Goal: Task Accomplishment & Management: Complete application form

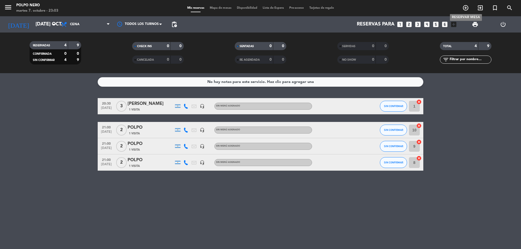
click at [464, 9] on icon "add_circle_outline" at bounding box center [465, 8] width 7 height 7
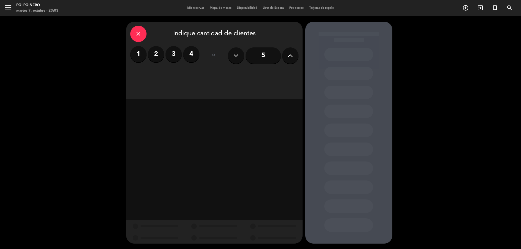
click at [157, 55] on label "2" at bounding box center [156, 54] width 16 height 16
click at [277, 75] on div "Cena" at bounding box center [277, 74] width 41 height 11
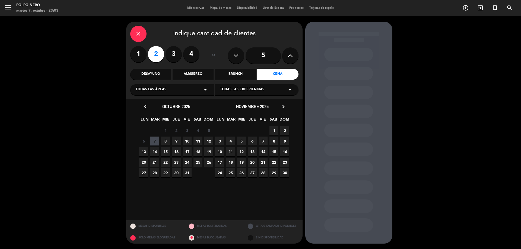
click at [177, 140] on span "9" at bounding box center [176, 141] width 9 height 9
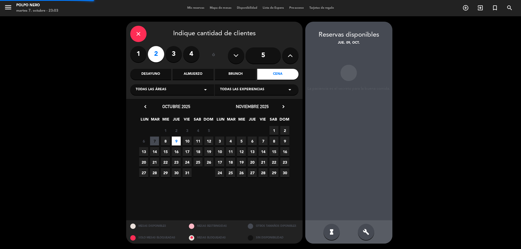
click at [177, 140] on span "9" at bounding box center [176, 141] width 9 height 9
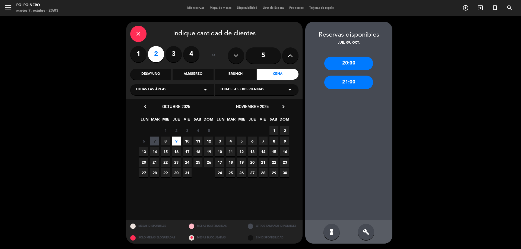
click at [351, 85] on div "21:00" at bounding box center [348, 83] width 49 height 14
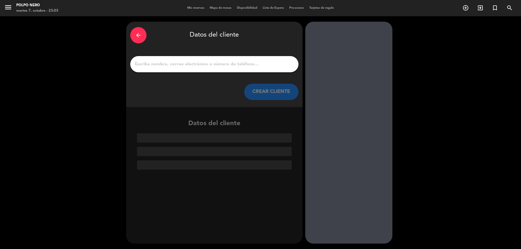
click at [201, 66] on input "1" at bounding box center [214, 64] width 160 height 8
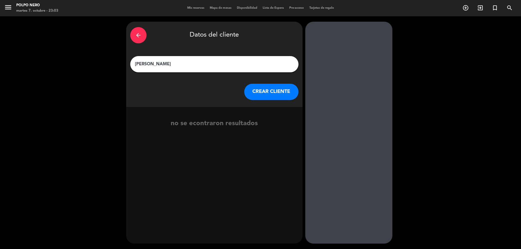
type input "[PERSON_NAME]"
click at [256, 92] on button "CREAR CLIENTE" at bounding box center [271, 92] width 54 height 16
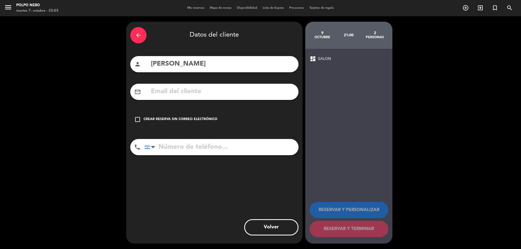
click at [139, 117] on icon "check_box_outline_blank" at bounding box center [137, 119] width 7 height 7
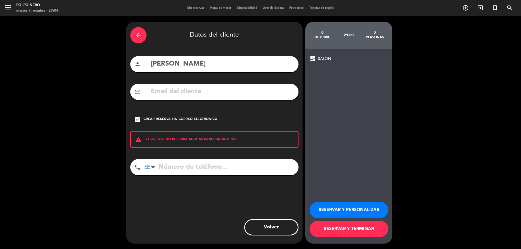
click at [203, 168] on input "tel" at bounding box center [221, 167] width 154 height 16
type input "3425996318"
click at [350, 228] on button "RESERVAR Y TERMINAR" at bounding box center [348, 229] width 79 height 16
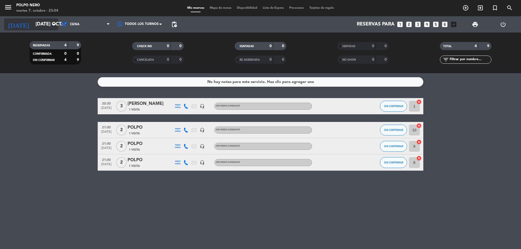
click at [54, 23] on icon "arrow_drop_down" at bounding box center [53, 24] width 7 height 7
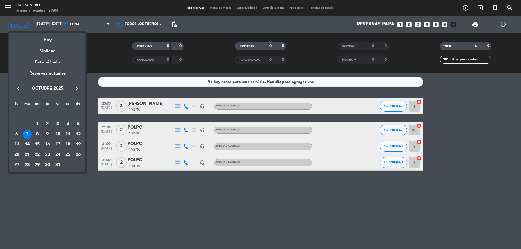
click at [48, 134] on div "9" at bounding box center [47, 134] width 9 height 9
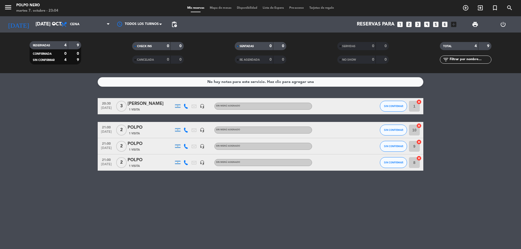
type input "[DEMOGRAPHIC_DATA] [DATE]"
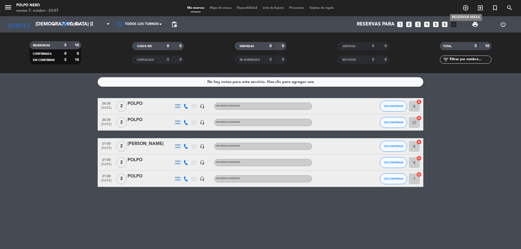
click at [465, 7] on icon "add_circle_outline" at bounding box center [465, 8] width 7 height 7
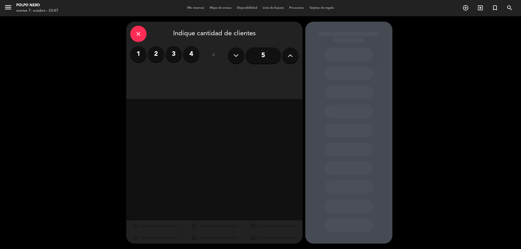
click at [161, 55] on label "2" at bounding box center [156, 54] width 16 height 16
click at [277, 71] on div "Cena" at bounding box center [277, 74] width 41 height 11
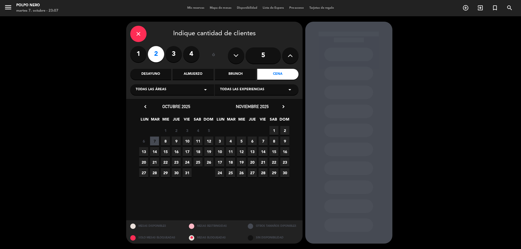
click at [177, 141] on span "9" at bounding box center [176, 141] width 9 height 9
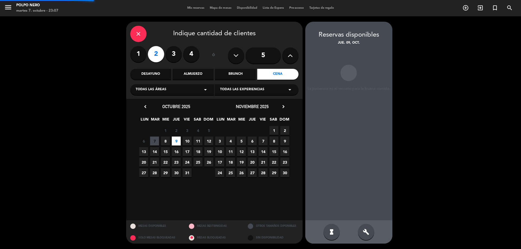
click at [177, 141] on span "9" at bounding box center [176, 141] width 9 height 9
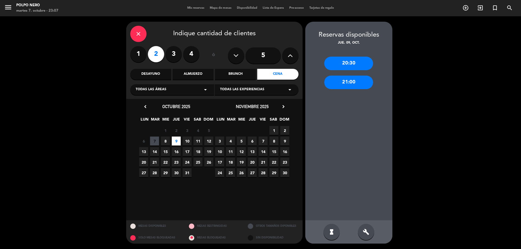
click at [341, 80] on div "21:00" at bounding box center [348, 83] width 49 height 14
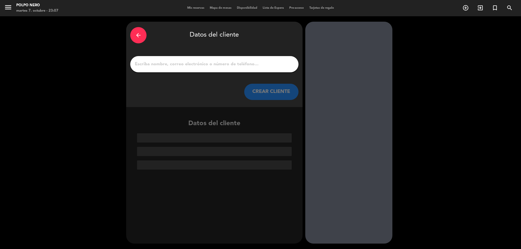
click at [265, 68] on input "1" at bounding box center [214, 64] width 160 height 8
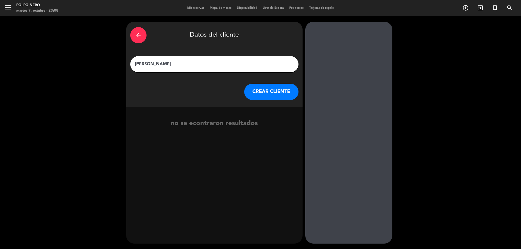
type input "[PERSON_NAME]"
click at [271, 88] on button "CREAR CLIENTE" at bounding box center [271, 92] width 54 height 16
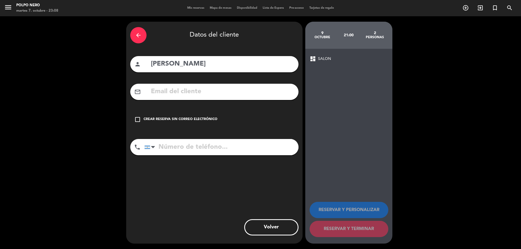
click at [138, 120] on icon "check_box_outline_blank" at bounding box center [137, 119] width 7 height 7
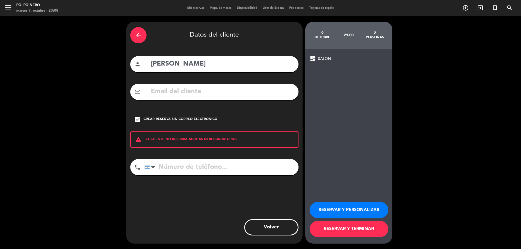
click at [181, 169] on input "tel" at bounding box center [221, 167] width 154 height 16
paste input "3426100964"
type input "3426100964"
click at [350, 228] on button "RESERVAR Y TERMINAR" at bounding box center [348, 229] width 79 height 16
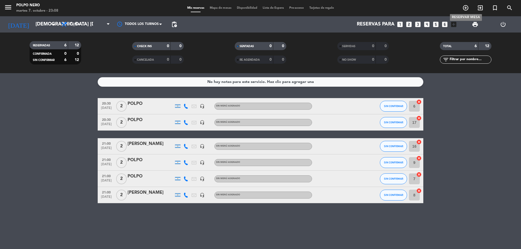
click at [464, 6] on icon "add_circle_outline" at bounding box center [465, 8] width 7 height 7
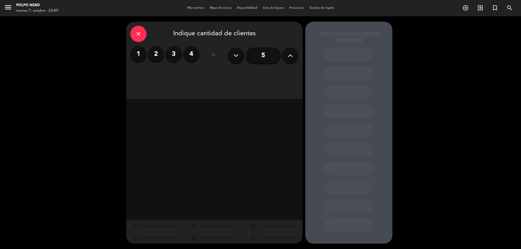
click at [137, 33] on icon "close" at bounding box center [138, 34] width 7 height 7
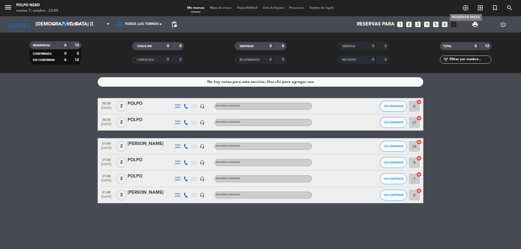
click at [463, 8] on icon "add_circle_outline" at bounding box center [465, 8] width 7 height 7
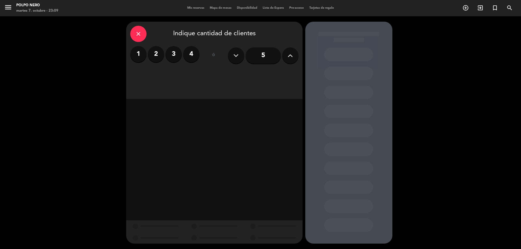
click at [152, 56] on label "2" at bounding box center [156, 54] width 16 height 16
click at [282, 72] on div "Cena" at bounding box center [277, 74] width 41 height 11
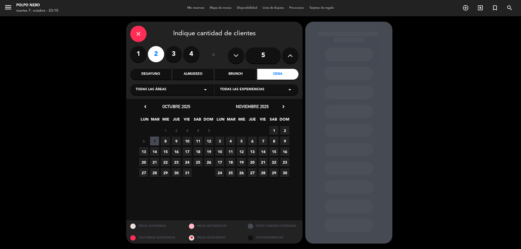
click at [176, 141] on span "9" at bounding box center [176, 141] width 9 height 9
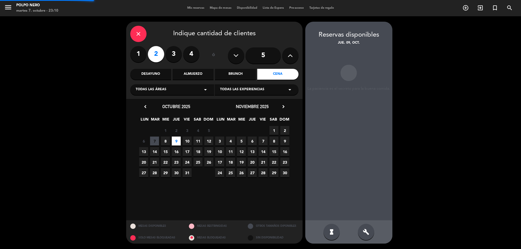
click at [176, 141] on span "9" at bounding box center [176, 141] width 9 height 9
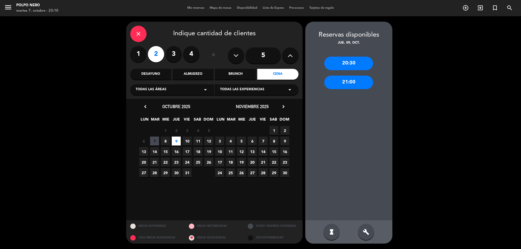
click at [356, 83] on div "21:00" at bounding box center [348, 83] width 49 height 14
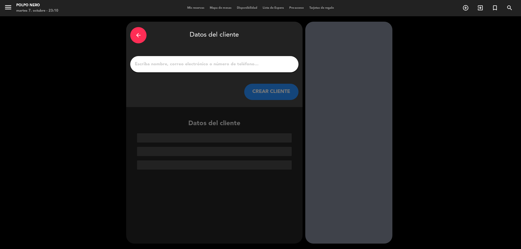
click at [202, 66] on input "1" at bounding box center [214, 64] width 160 height 8
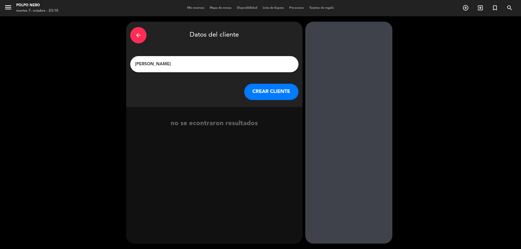
type input "[PERSON_NAME]"
click at [277, 93] on button "CREAR CLIENTE" at bounding box center [271, 92] width 54 height 16
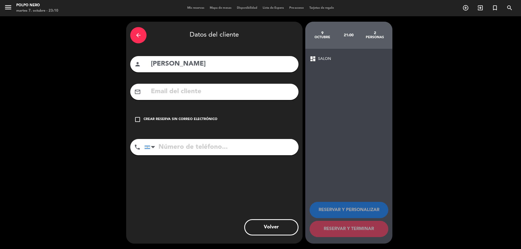
click at [137, 121] on icon "check_box_outline_blank" at bounding box center [137, 119] width 7 height 7
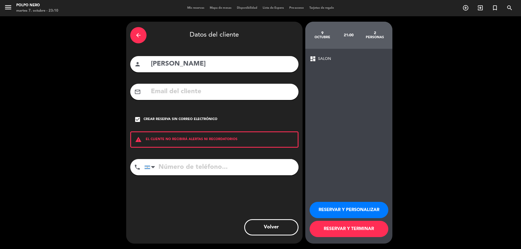
click at [192, 167] on input "tel" at bounding box center [221, 167] width 154 height 16
paste input "3496576399"
type input "3496576399"
click at [341, 231] on button "RESERVAR Y TERMINAR" at bounding box center [348, 229] width 79 height 16
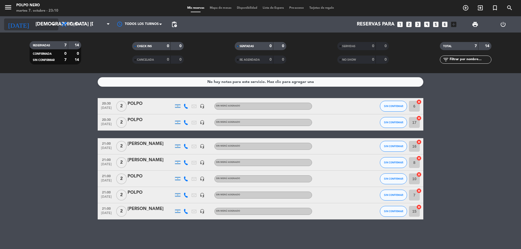
click at [57, 23] on input "[DEMOGRAPHIC_DATA] [DATE]" at bounding box center [64, 24] width 63 height 11
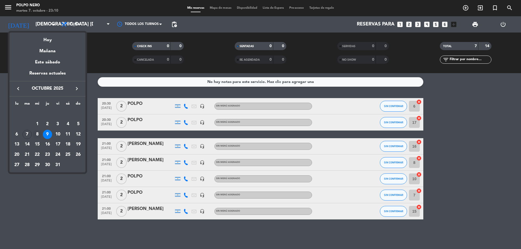
click at [38, 134] on div "8" at bounding box center [37, 134] width 9 height 9
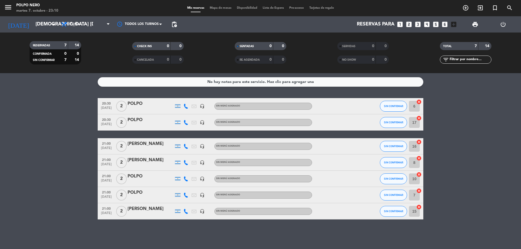
type input "mié. [DATE]"
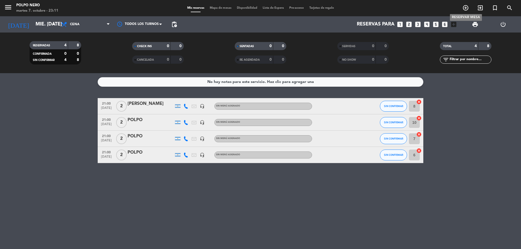
click at [466, 7] on icon "add_circle_outline" at bounding box center [465, 8] width 7 height 7
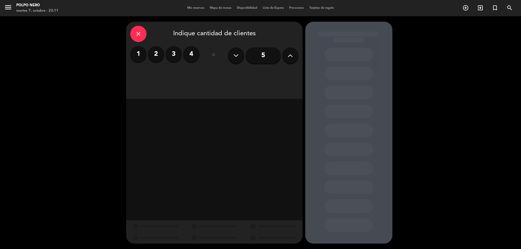
click at [159, 58] on label "2" at bounding box center [156, 54] width 16 height 16
click at [282, 73] on div "Cena" at bounding box center [277, 74] width 41 height 11
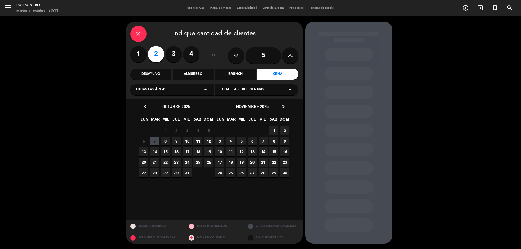
click at [165, 142] on span "8" at bounding box center [165, 141] width 9 height 9
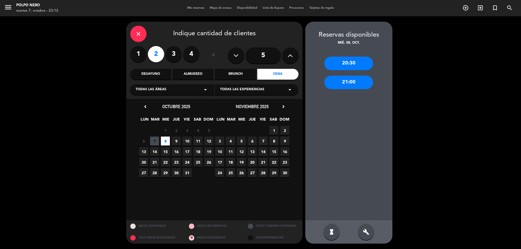
click at [350, 81] on div "21:00" at bounding box center [348, 83] width 49 height 14
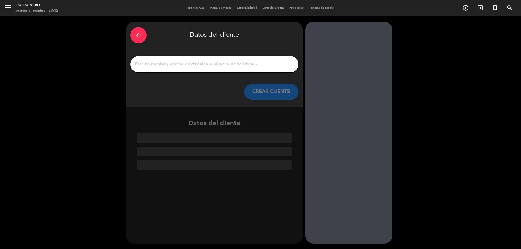
click at [218, 62] on input "1" at bounding box center [214, 64] width 160 height 8
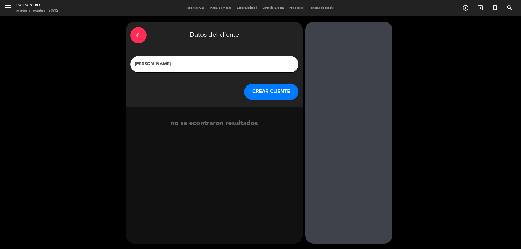
type input "[PERSON_NAME]"
click at [286, 88] on button "CREAR CLIENTE" at bounding box center [271, 92] width 54 height 16
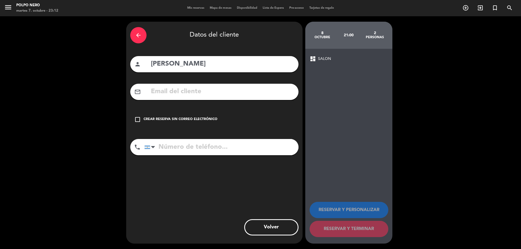
click at [139, 119] on icon "check_box_outline_blank" at bounding box center [137, 119] width 7 height 7
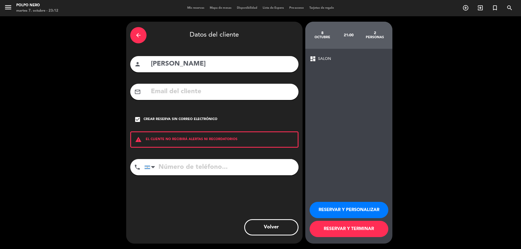
click at [193, 173] on input "tel" at bounding box center [221, 167] width 154 height 16
paste input "3425199183"
type input "3425199183"
click at [330, 210] on button "RESERVAR Y PERSONALIZAR" at bounding box center [348, 210] width 79 height 16
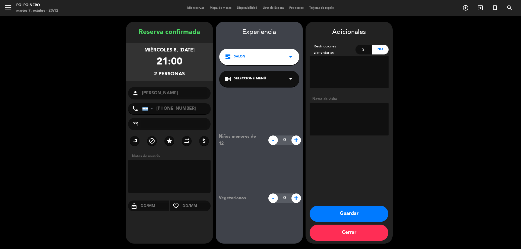
click at [168, 169] on textarea at bounding box center [169, 176] width 83 height 33
type textarea "ES A LAS 21:30 LA RESERVA"
click at [330, 214] on button "Guardar" at bounding box center [348, 214] width 79 height 16
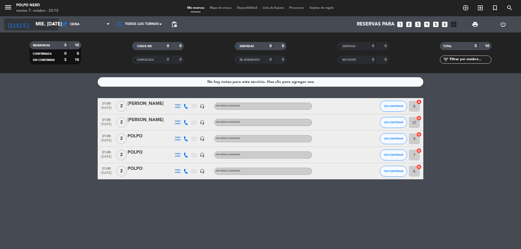
click at [52, 24] on icon "arrow_drop_down" at bounding box center [53, 24] width 7 height 7
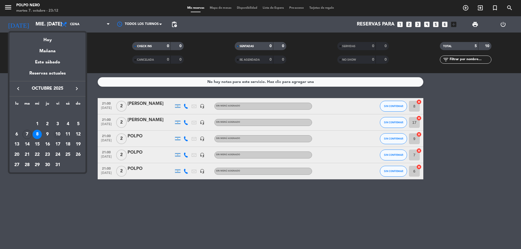
click at [60, 132] on div "10" at bounding box center [57, 134] width 9 height 9
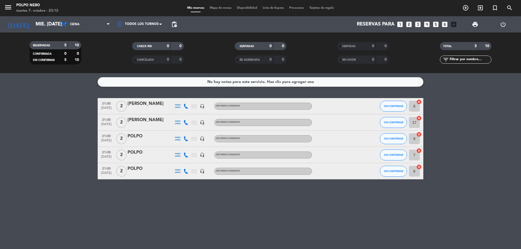
type input "vie. [DATE]"
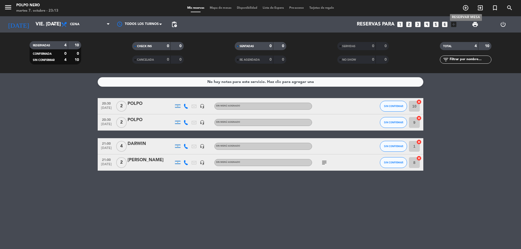
click at [465, 8] on icon "add_circle_outline" at bounding box center [465, 8] width 7 height 7
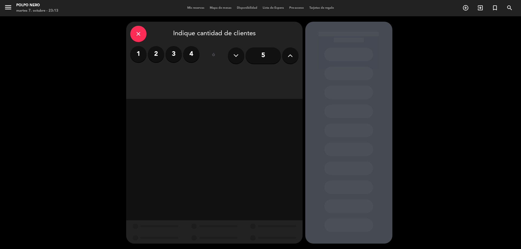
click at [152, 55] on label "2" at bounding box center [156, 54] width 16 height 16
click at [272, 73] on div "Cena" at bounding box center [277, 74] width 41 height 11
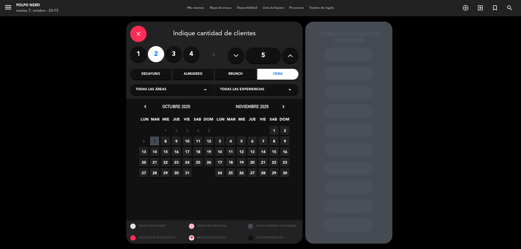
click at [187, 140] on span "10" at bounding box center [187, 141] width 9 height 9
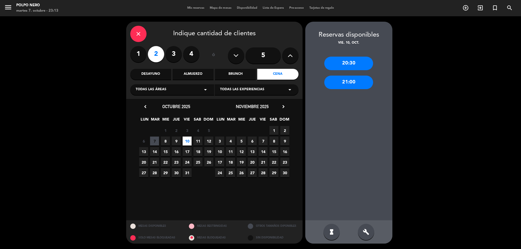
click at [348, 63] on div "20:30" at bounding box center [348, 64] width 49 height 14
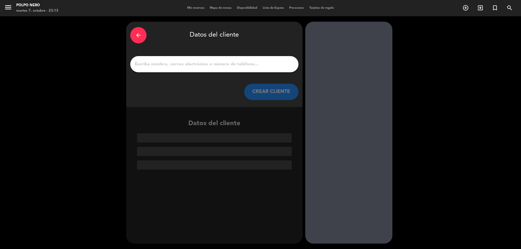
click at [214, 64] on input "1" at bounding box center [214, 64] width 160 height 8
paste input "[PERSON_NAME]"
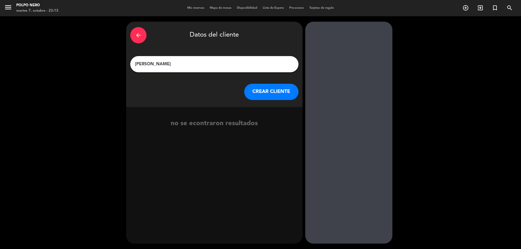
type input "[PERSON_NAME]"
click at [272, 91] on button "CREAR CLIENTE" at bounding box center [271, 92] width 54 height 16
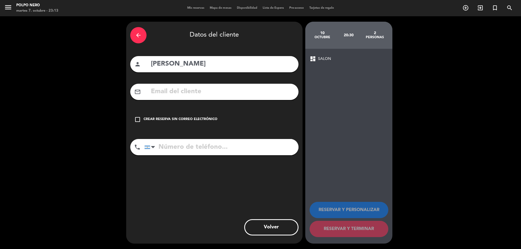
click at [136, 117] on icon "check_box_outline_blank" at bounding box center [137, 119] width 7 height 7
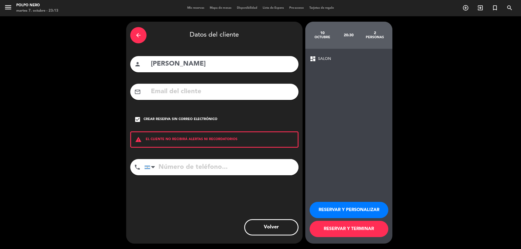
click at [191, 167] on input "tel" at bounding box center [221, 167] width 154 height 16
paste input "3496503154"
type input "3496503154"
click at [339, 208] on button "RESERVAR Y PERSONALIZAR" at bounding box center [348, 210] width 79 height 16
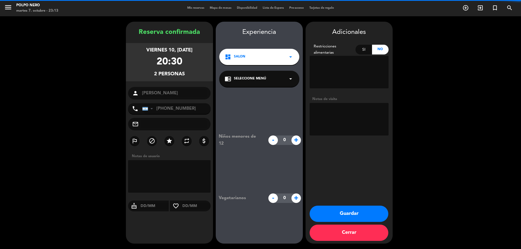
click at [160, 175] on textarea at bounding box center [169, 176] width 83 height 33
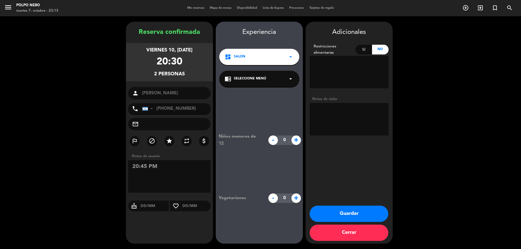
type textarea "20:45 PM"
click at [352, 217] on button "Guardar" at bounding box center [348, 214] width 79 height 16
